Goal: Transaction & Acquisition: Purchase product/service

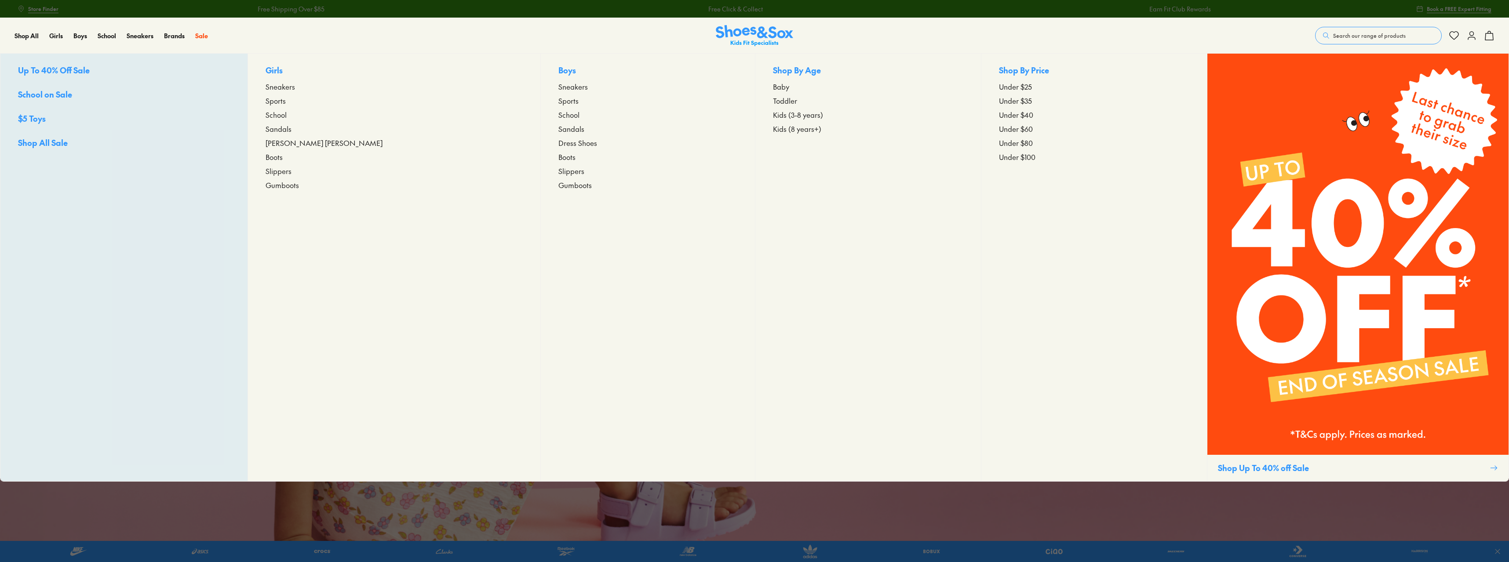
click at [558, 71] on p "Boys" at bounding box center [647, 71] width 179 height 14
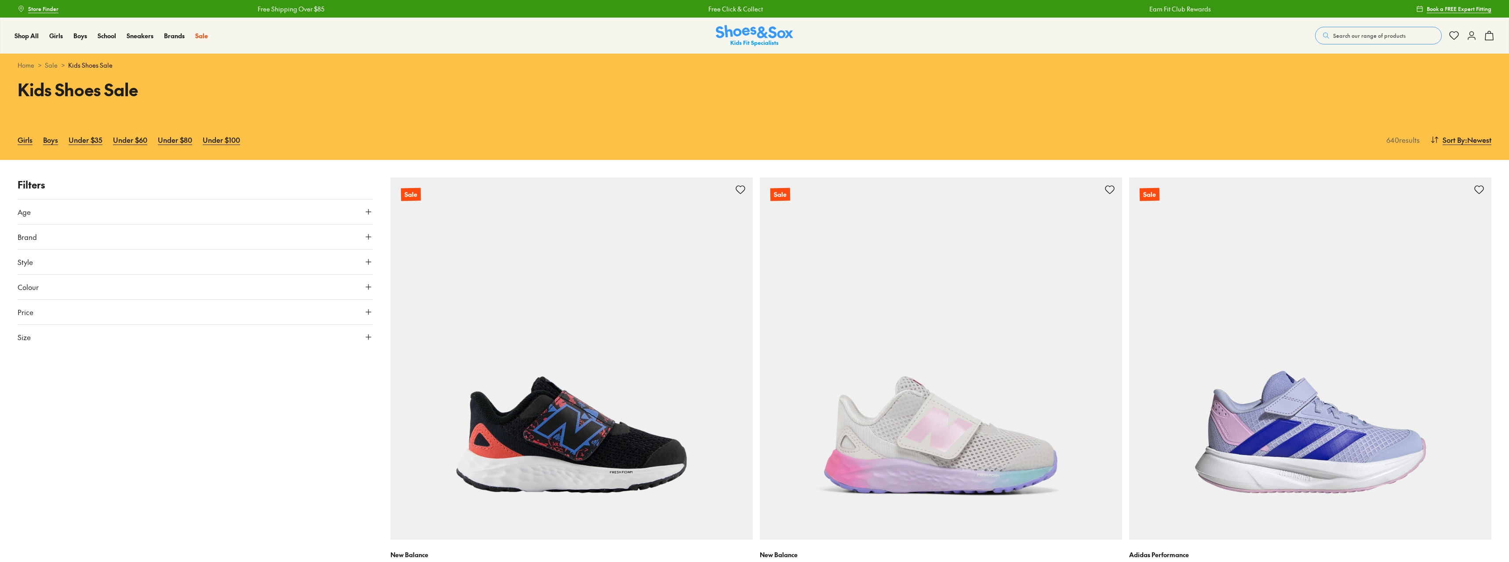
click at [279, 208] on button "Age" at bounding box center [195, 212] width 355 height 25
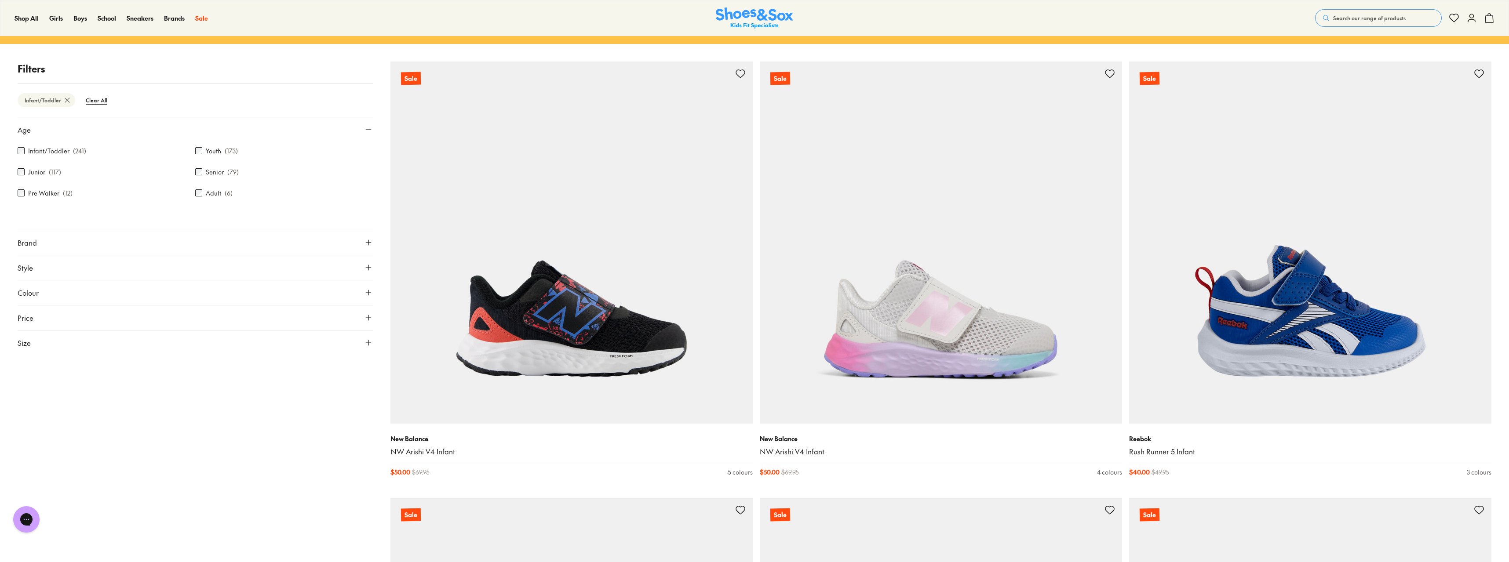
click at [369, 128] on icon at bounding box center [368, 129] width 9 height 9
click at [252, 137] on button "Age" at bounding box center [195, 129] width 355 height 25
click at [240, 252] on button "Size" at bounding box center [195, 255] width 355 height 25
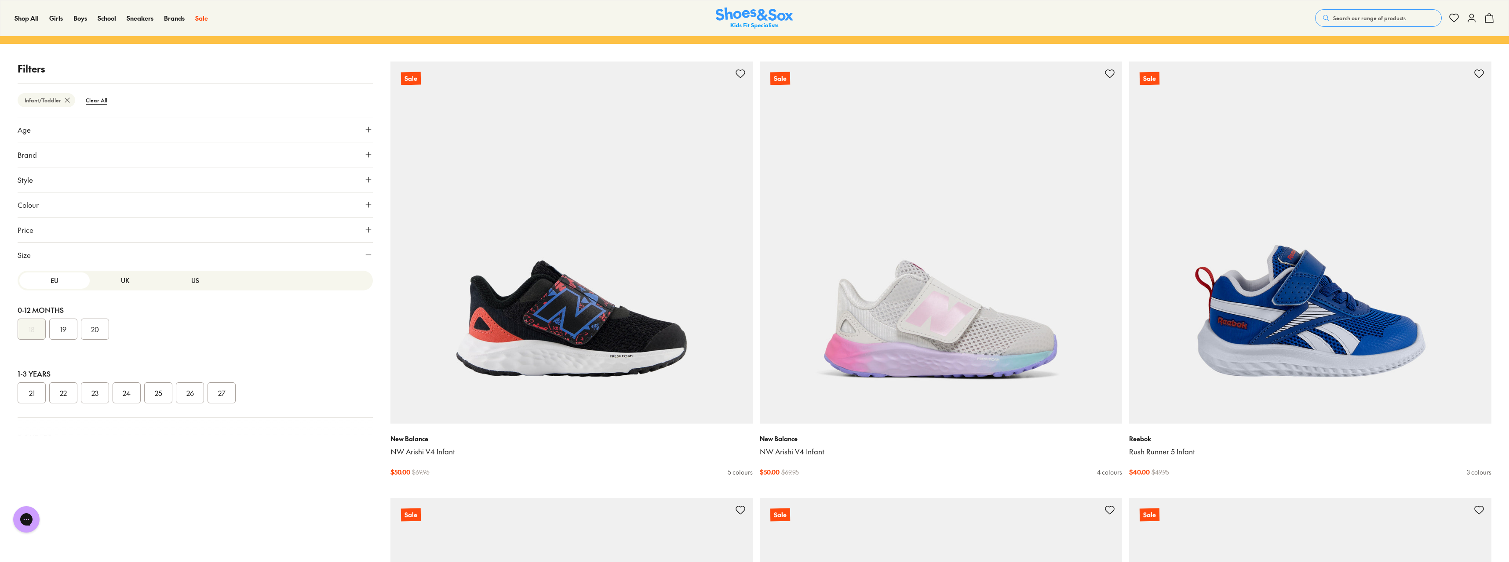
click at [195, 283] on button "US" at bounding box center [195, 281] width 70 height 16
click at [118, 283] on button "UK" at bounding box center [125, 281] width 70 height 16
click at [320, 391] on button "09" at bounding box center [316, 393] width 28 height 21
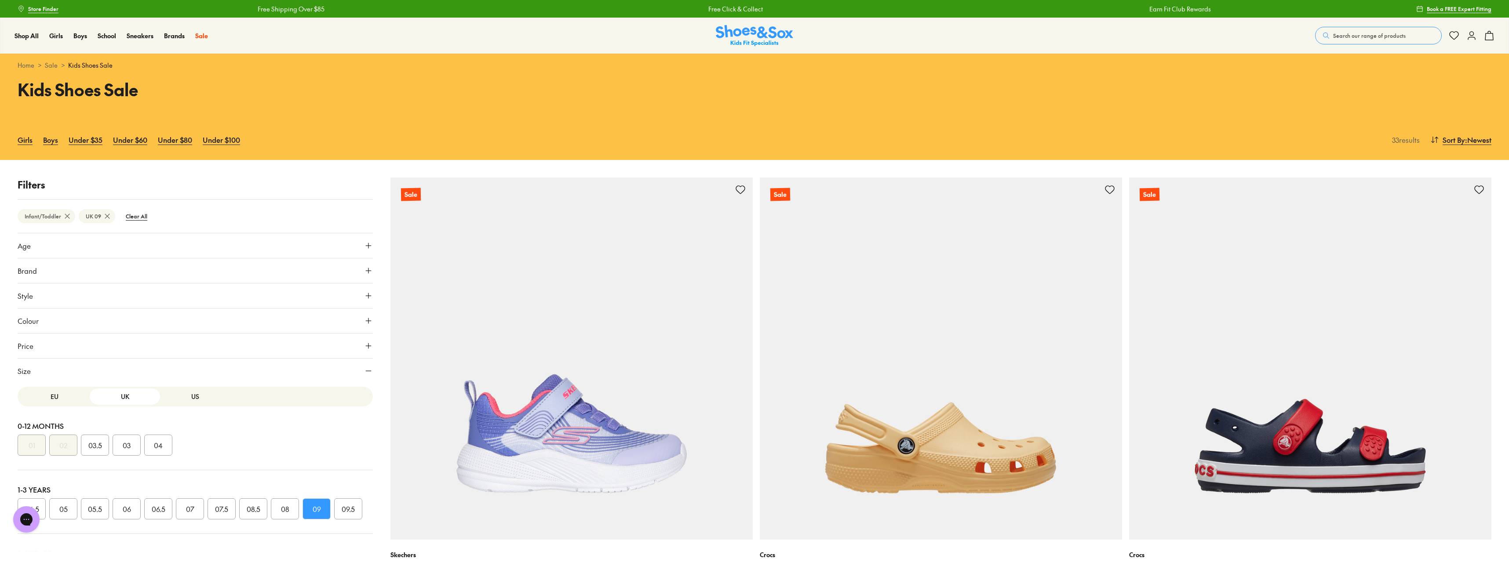
click at [364, 368] on button "Size" at bounding box center [195, 371] width 355 height 25
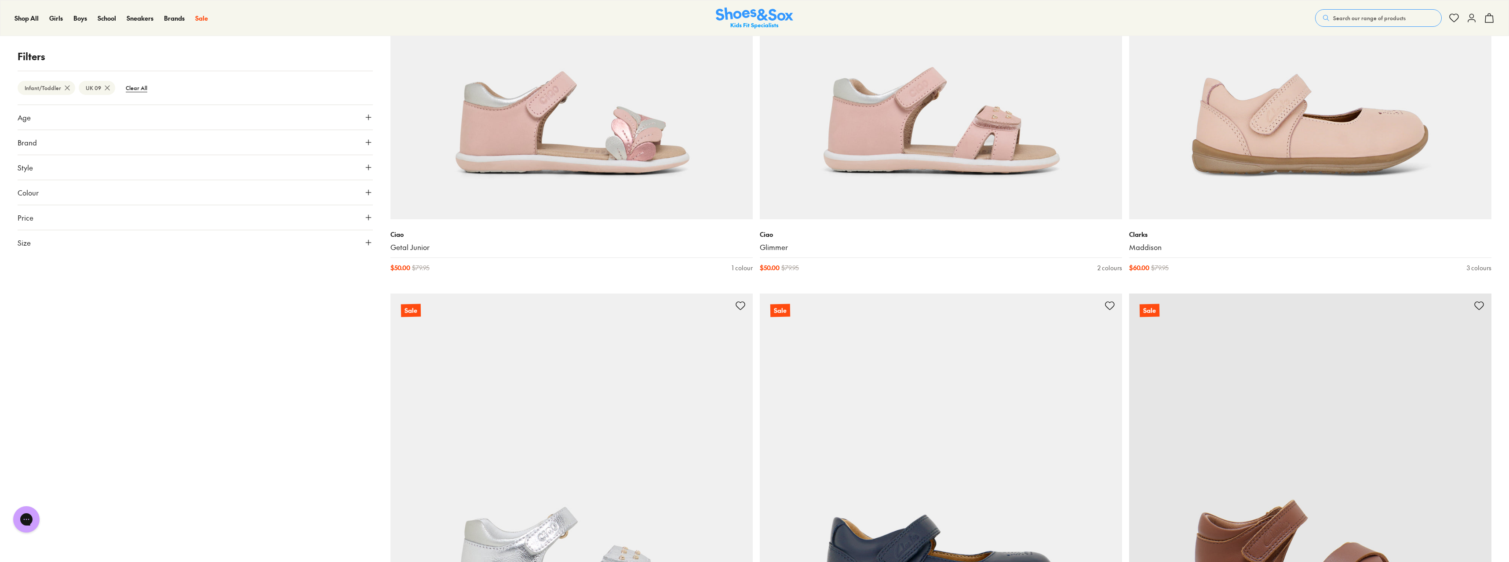
scroll to position [3737, 0]
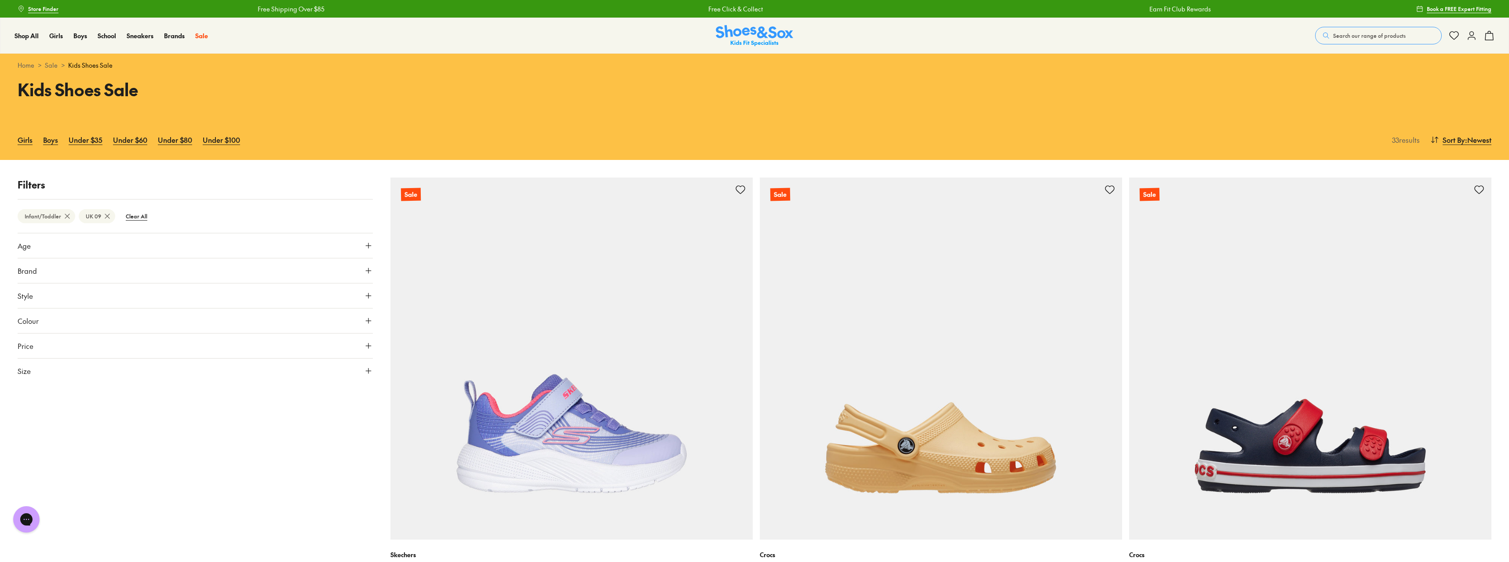
click at [105, 215] on icon at bounding box center [107, 216] width 9 height 9
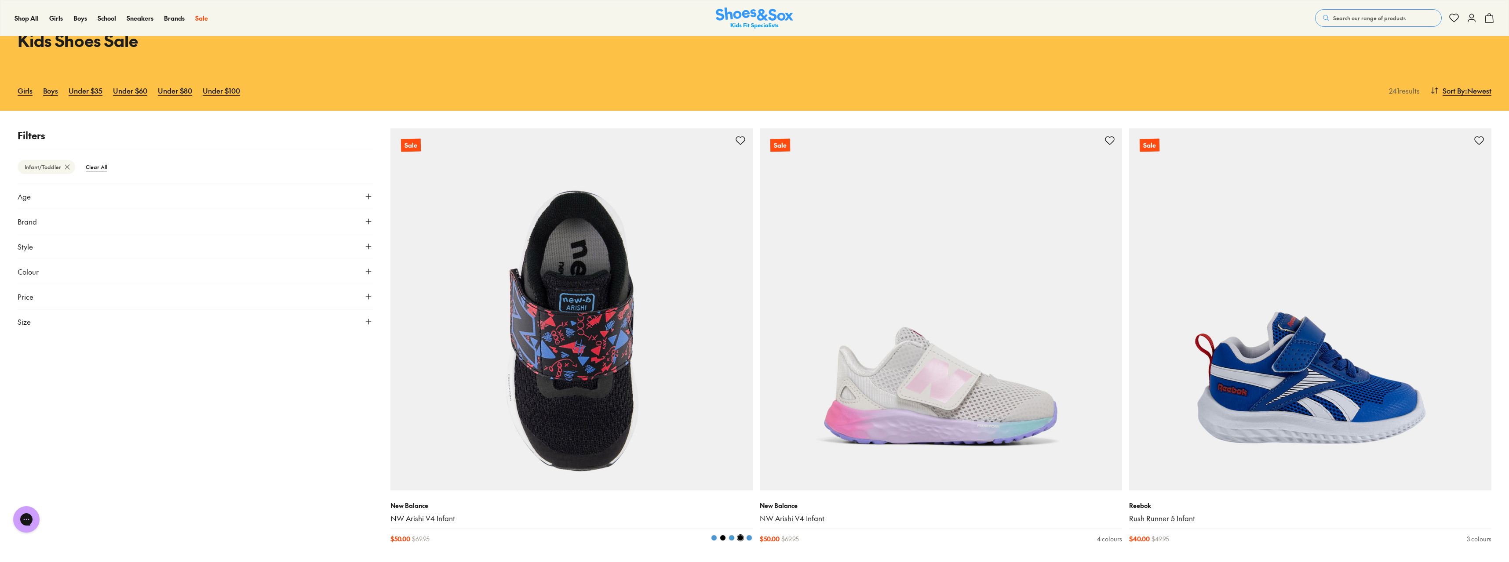
click at [608, 396] on img at bounding box center [571, 309] width 362 height 362
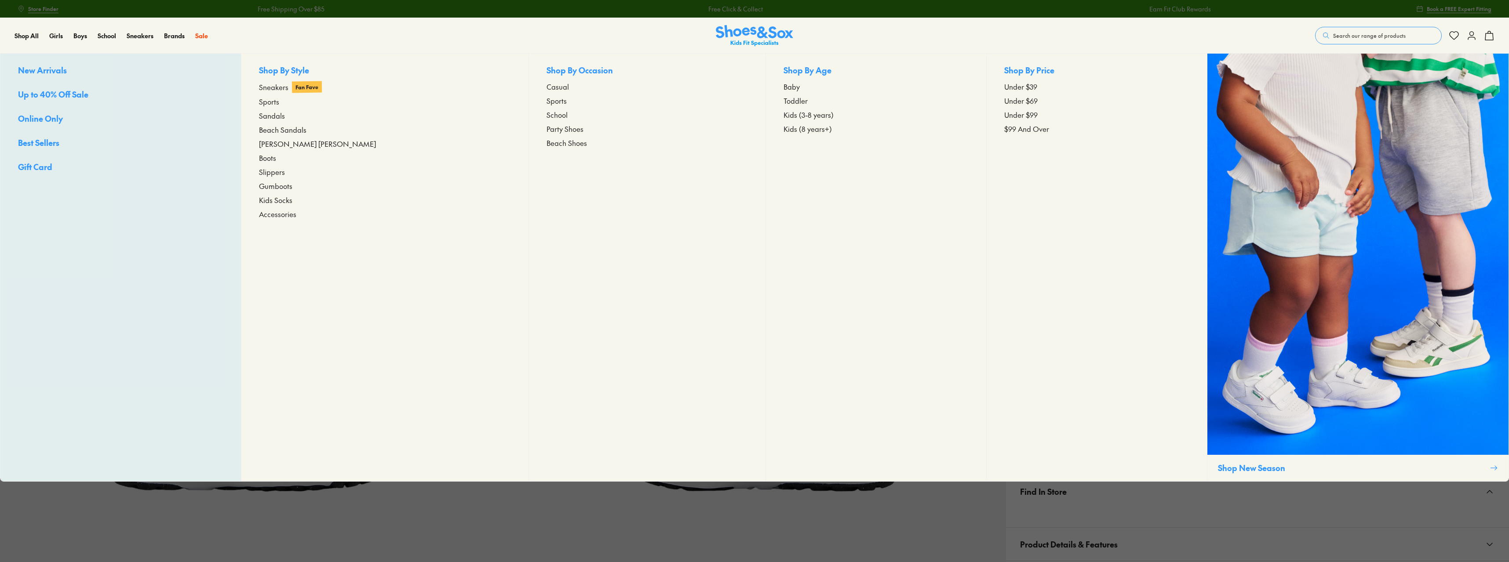
click at [292, 186] on span "Gumboots" at bounding box center [275, 186] width 33 height 11
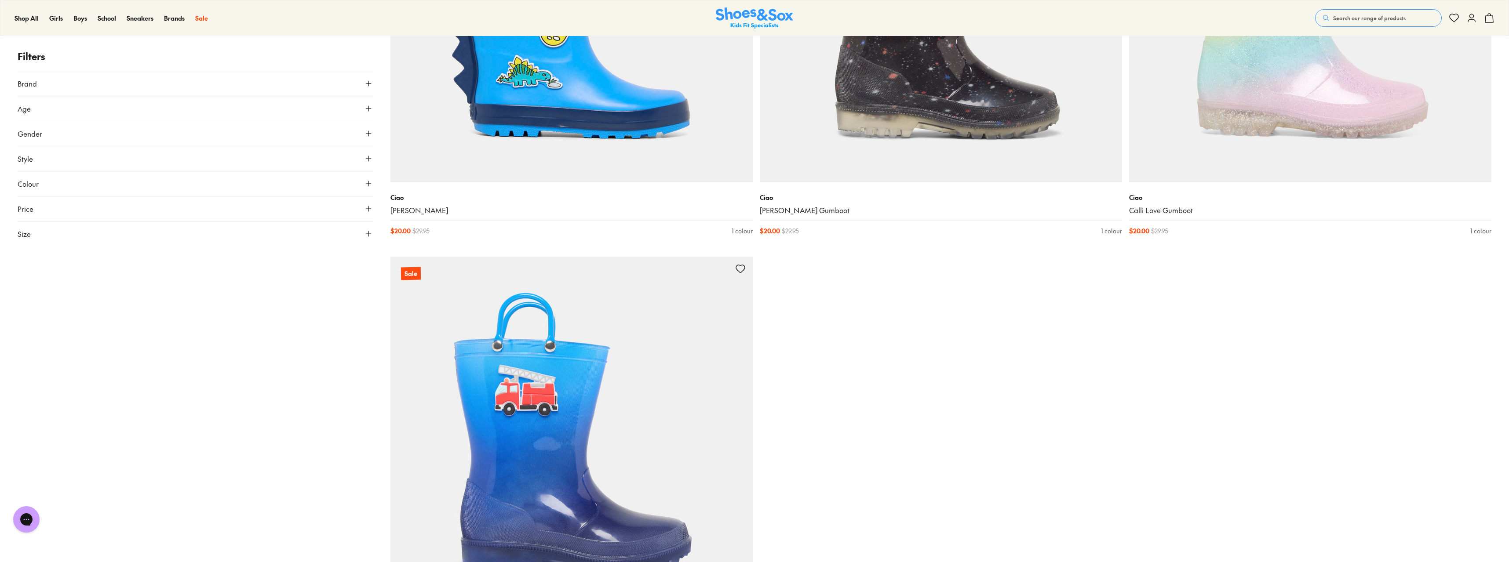
scroll to position [1231, 0]
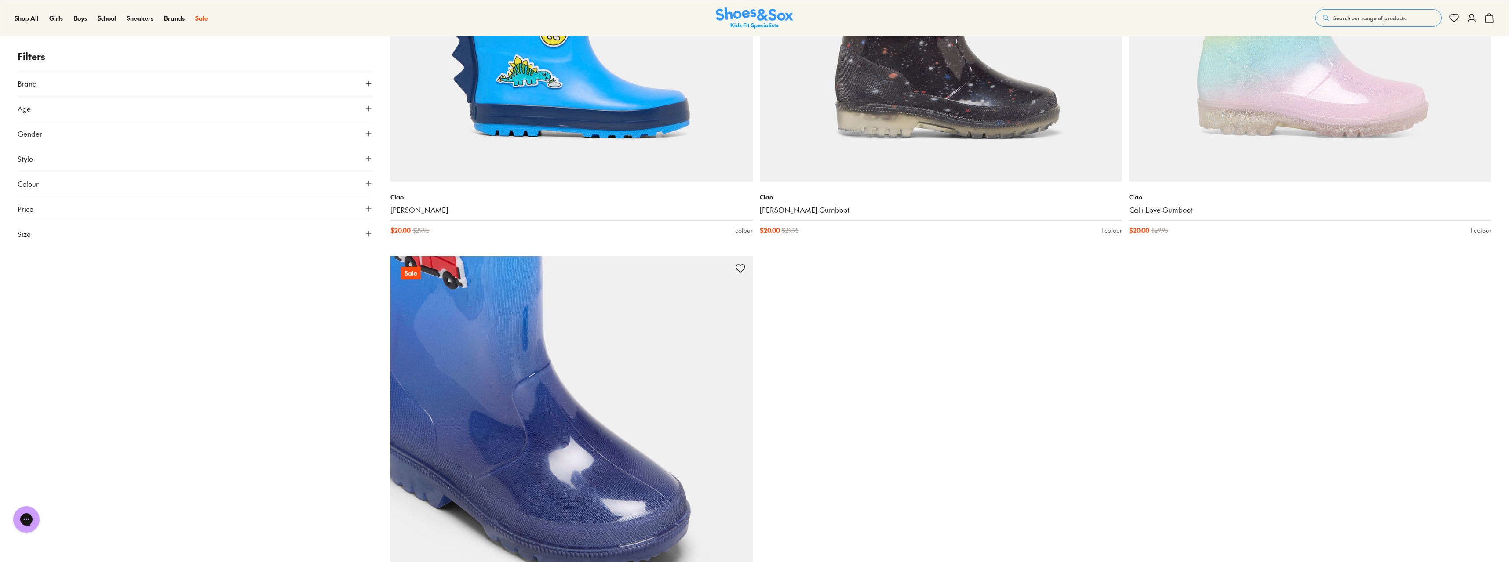
click at [496, 403] on img at bounding box center [571, 437] width 362 height 362
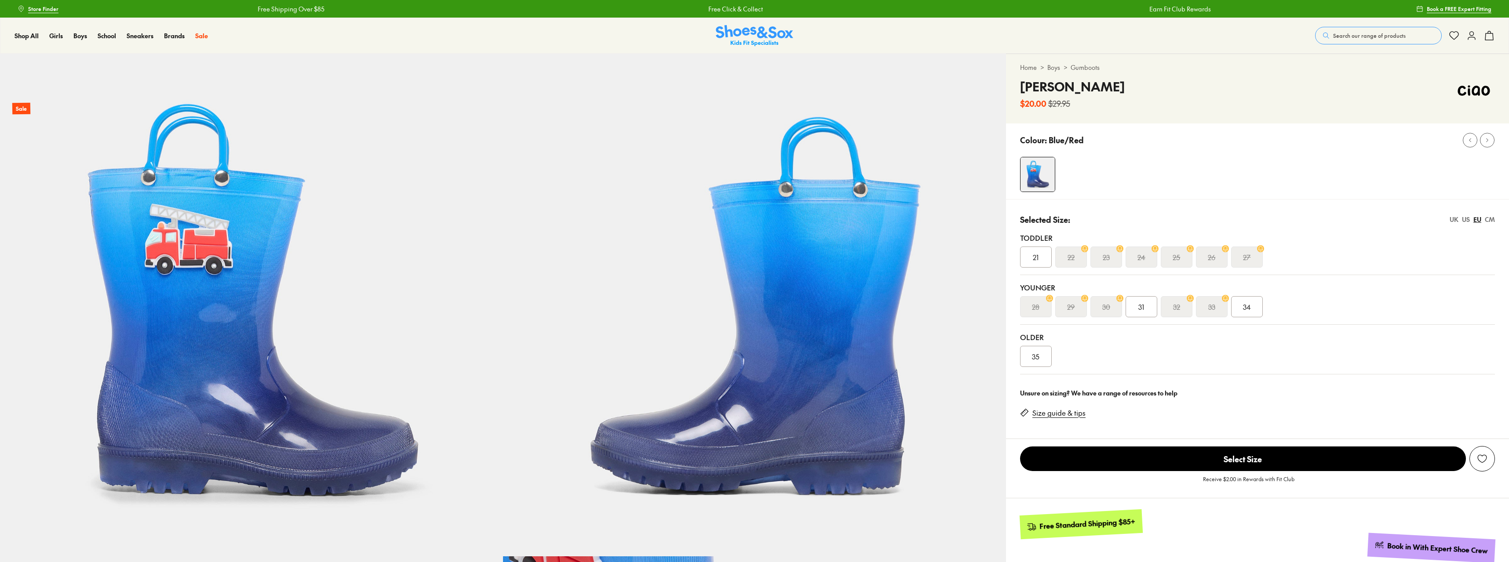
click at [1457, 219] on div "UK" at bounding box center [1454, 219] width 9 height 9
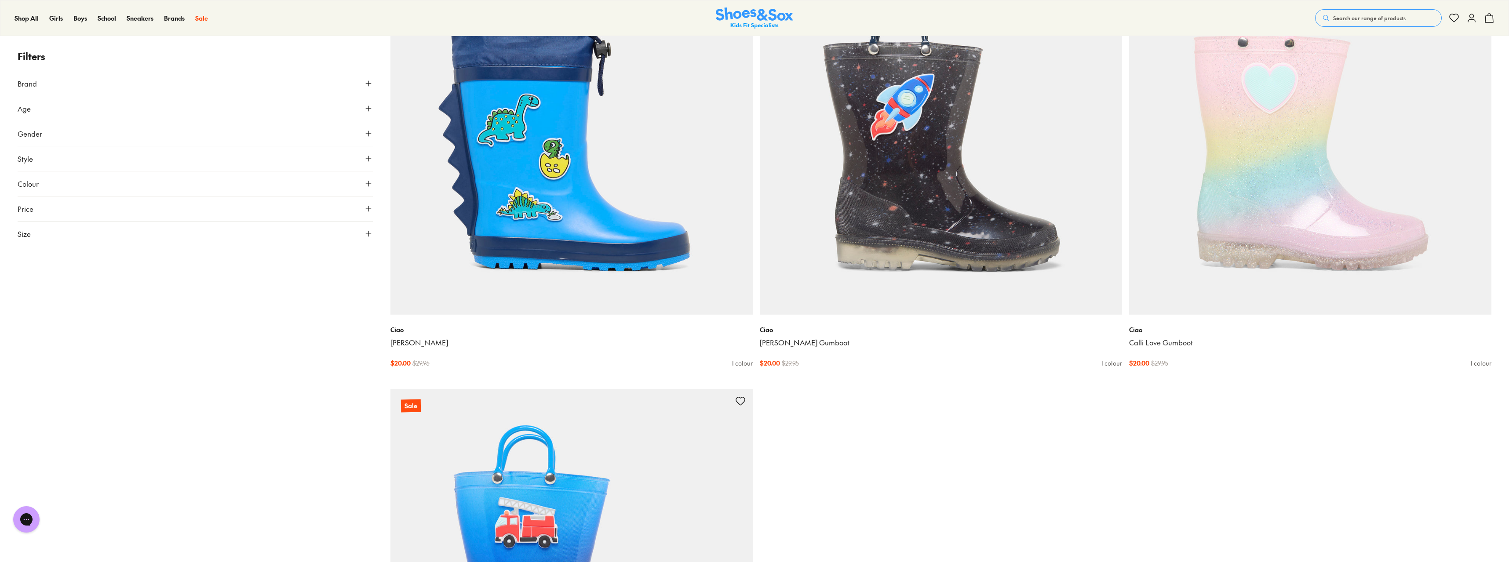
click at [369, 229] on button "Size" at bounding box center [195, 234] width 355 height 25
click at [211, 262] on button "UK" at bounding box center [195, 259] width 117 height 16
click at [253, 307] on button "09" at bounding box center [253, 308] width 28 height 21
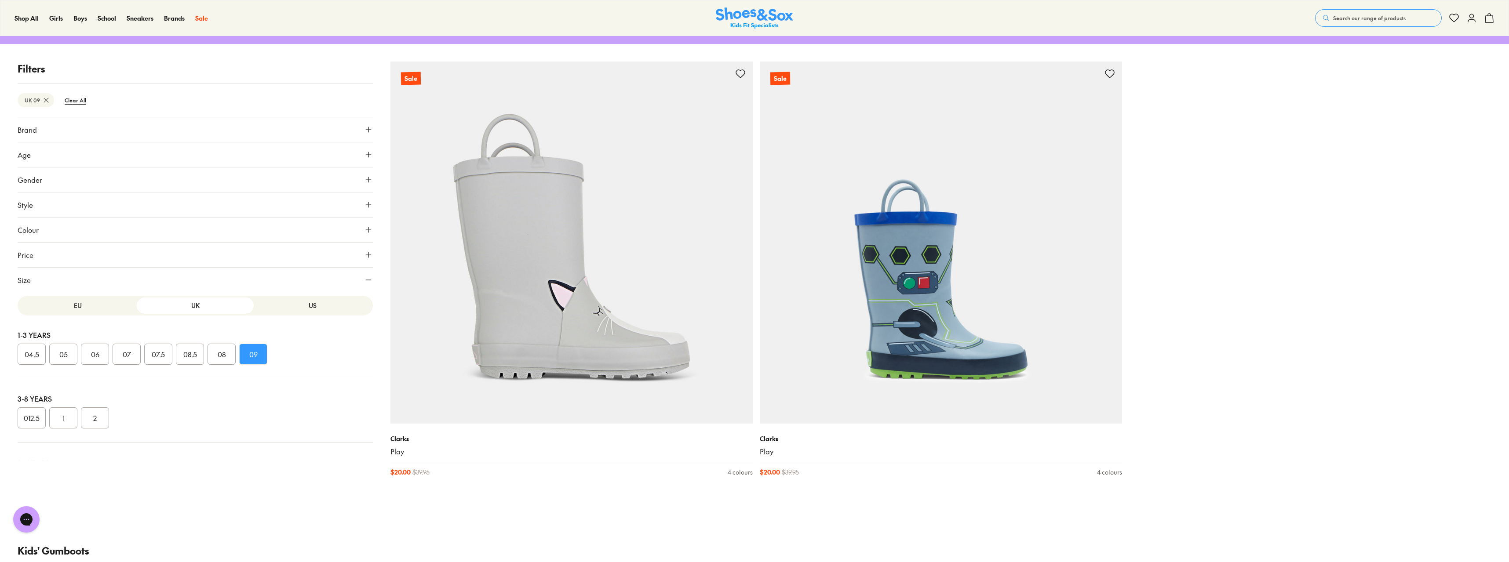
click at [213, 306] on button "UK" at bounding box center [195, 306] width 117 height 16
click at [94, 302] on button "EU" at bounding box center [77, 306] width 117 height 16
click at [213, 350] on button "27" at bounding box center [222, 354] width 28 height 21
click at [293, 308] on button "US" at bounding box center [312, 306] width 117 height 16
click at [137, 350] on button "09" at bounding box center [127, 354] width 28 height 21
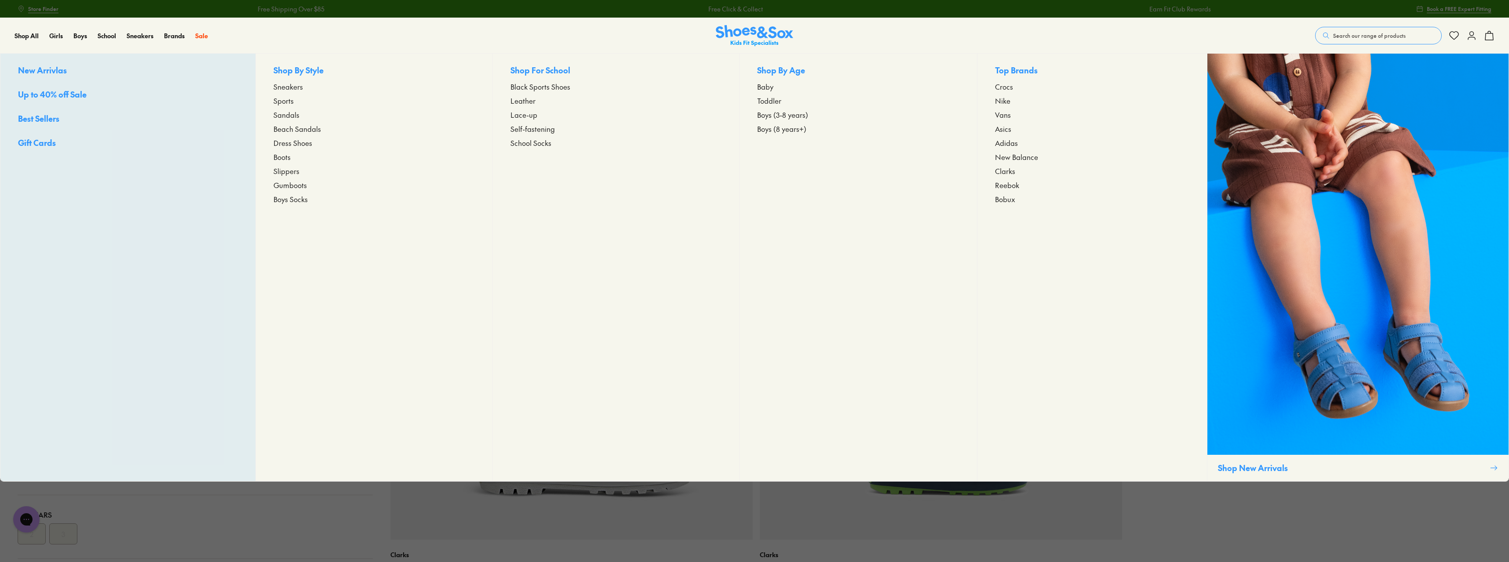
click at [1006, 84] on span "Crocs" at bounding box center [1004, 86] width 18 height 11
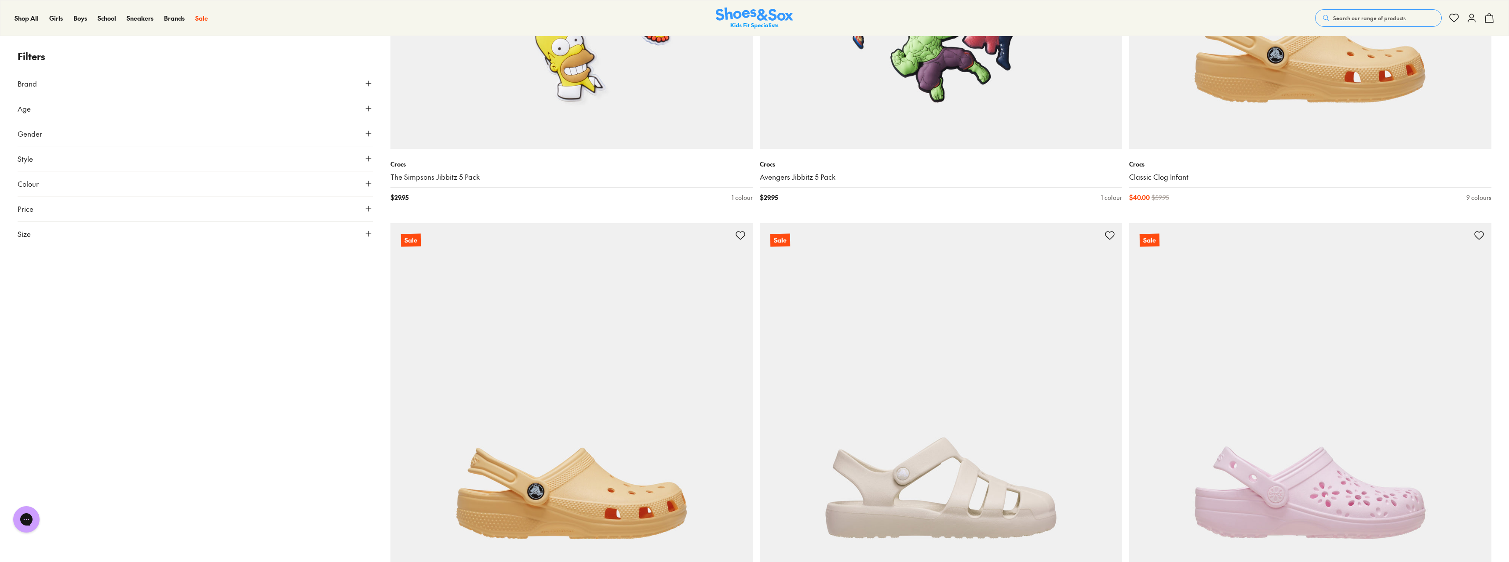
scroll to position [3561, 0]
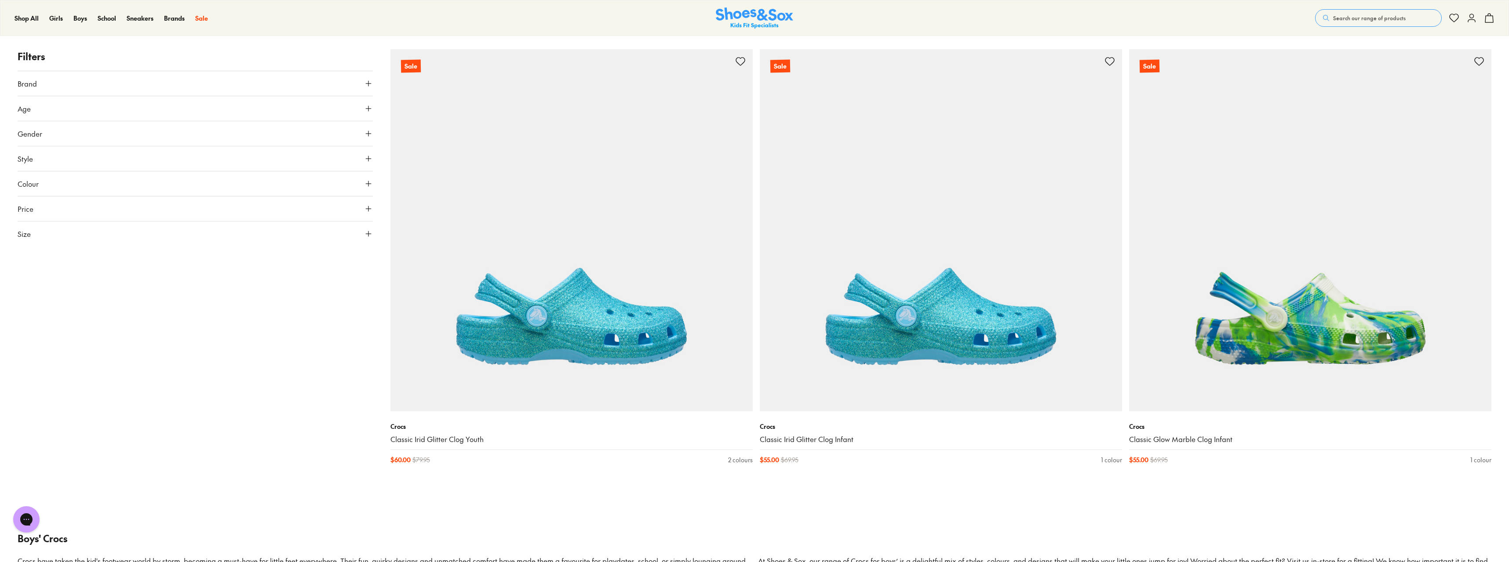
scroll to position [5848, 0]
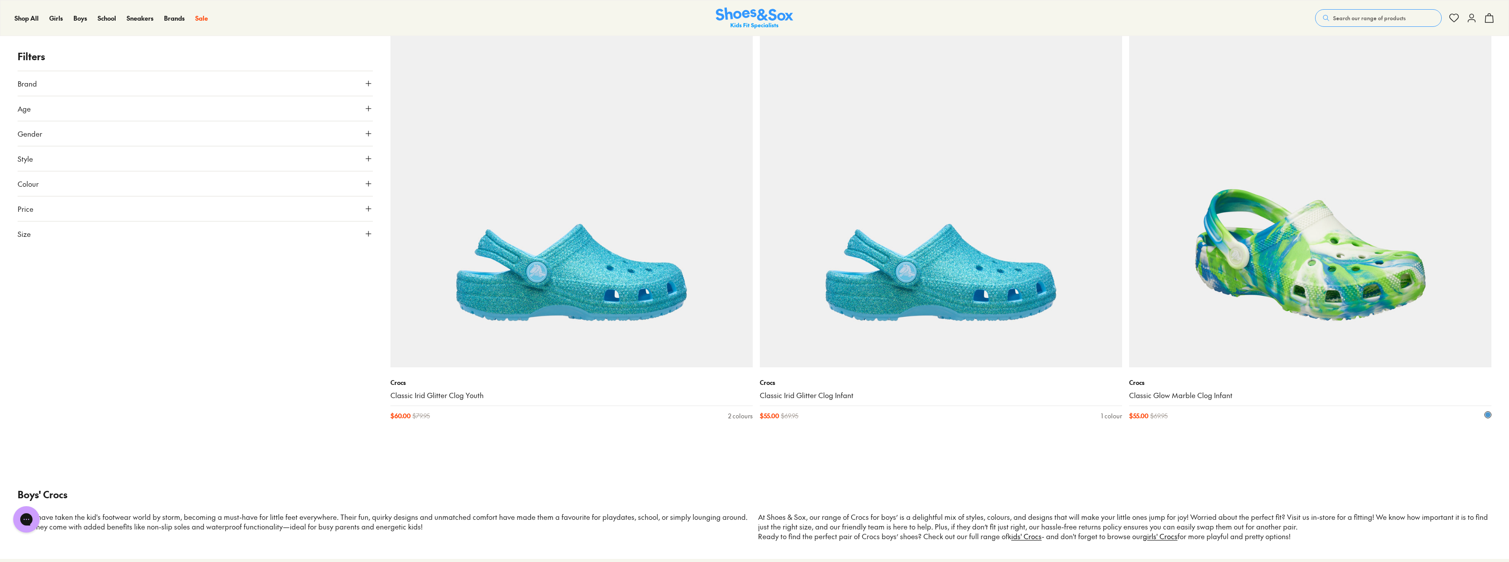
click at [1328, 334] on img at bounding box center [1310, 186] width 362 height 362
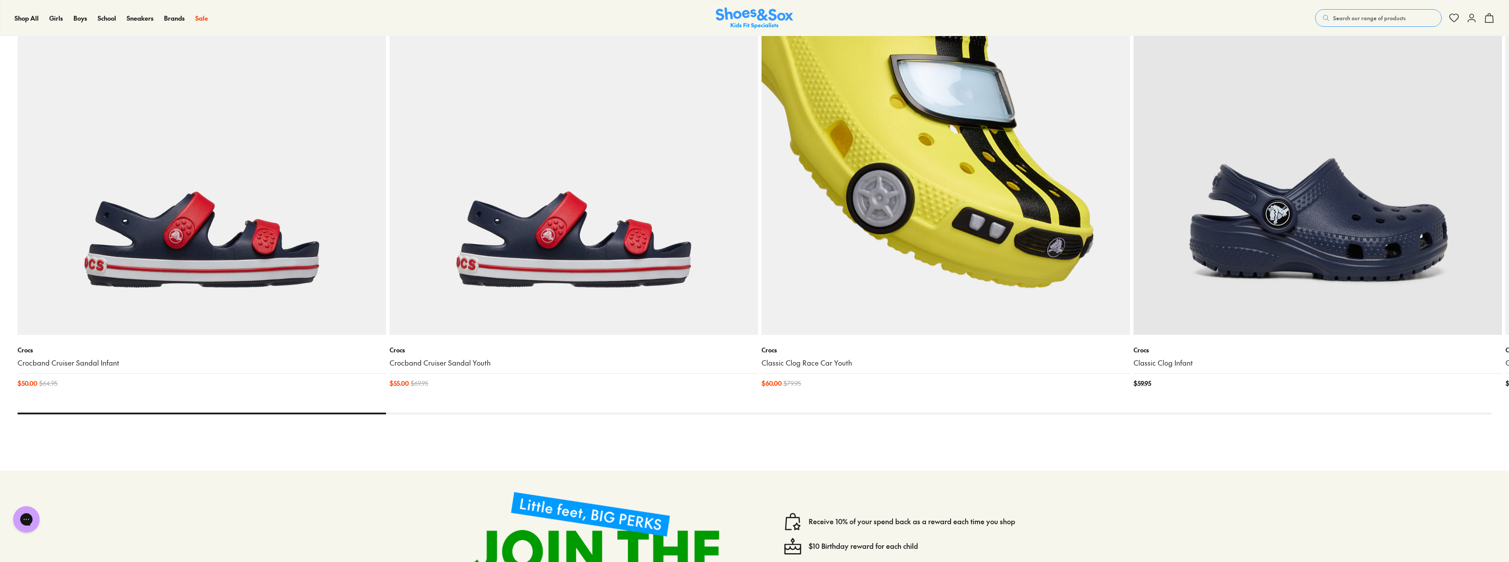
click at [958, 269] on img at bounding box center [945, 151] width 368 height 368
